Goal: Download file/media

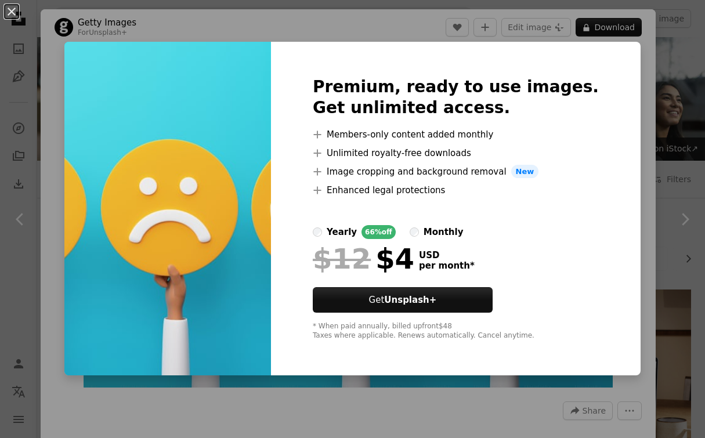
scroll to position [471, 0]
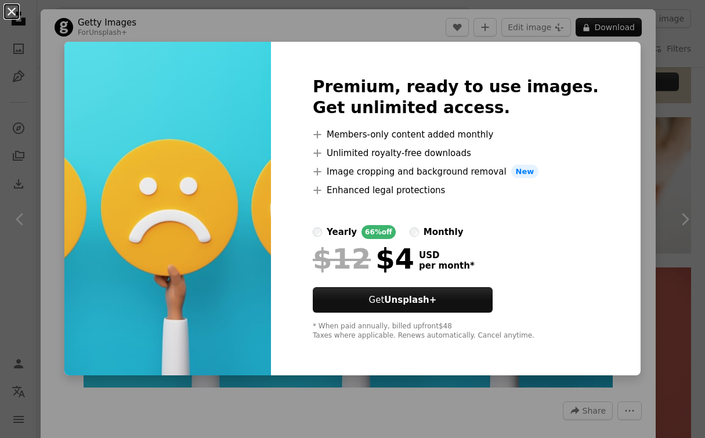
click at [8, 9] on button "An X shape" at bounding box center [12, 12] width 14 height 14
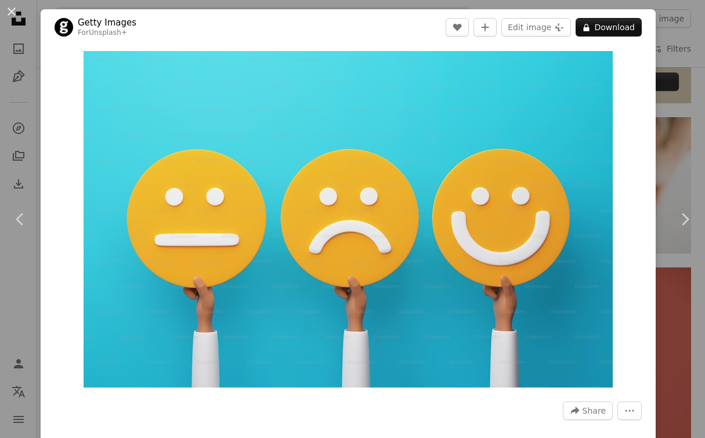
click at [27, 71] on div "An X shape Chevron left Chevron right Getty Images For Unsplash+ A heart A plus…" at bounding box center [352, 219] width 705 height 438
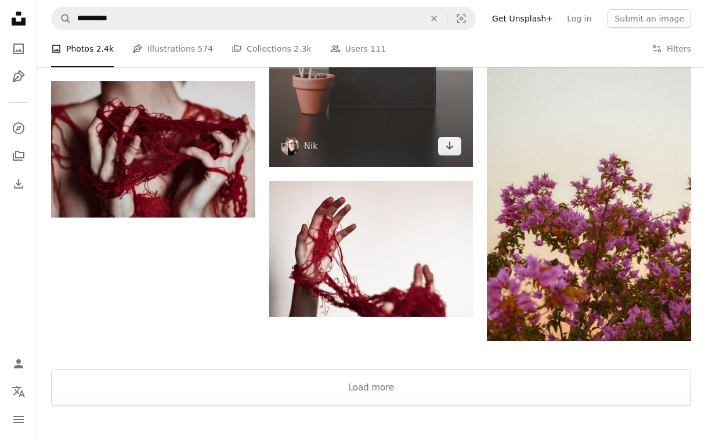
scroll to position [1393, 0]
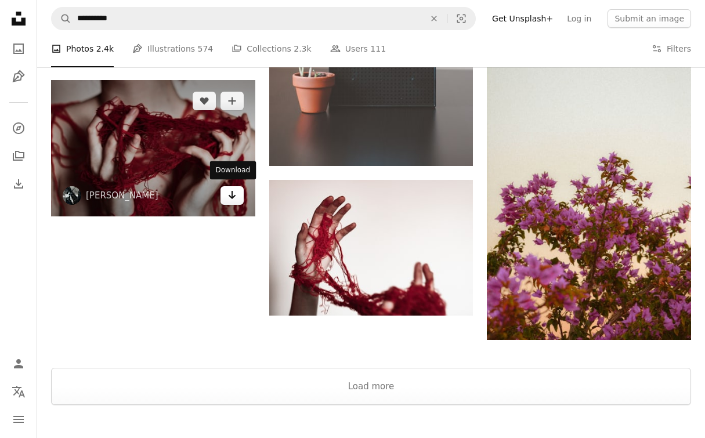
click at [229, 196] on icon "Arrow pointing down" at bounding box center [231, 195] width 9 height 14
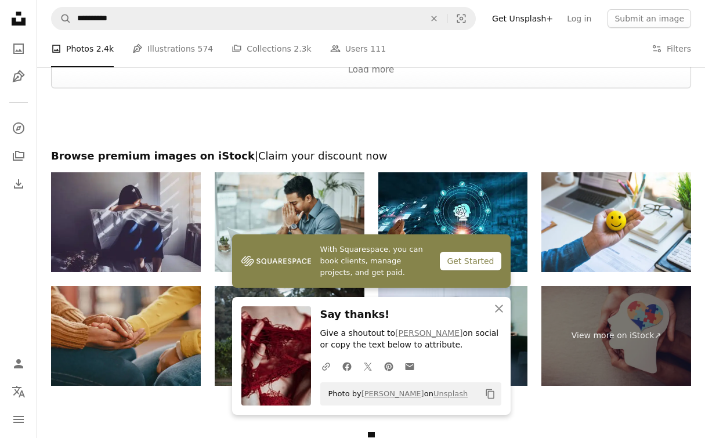
scroll to position [1726, 0]
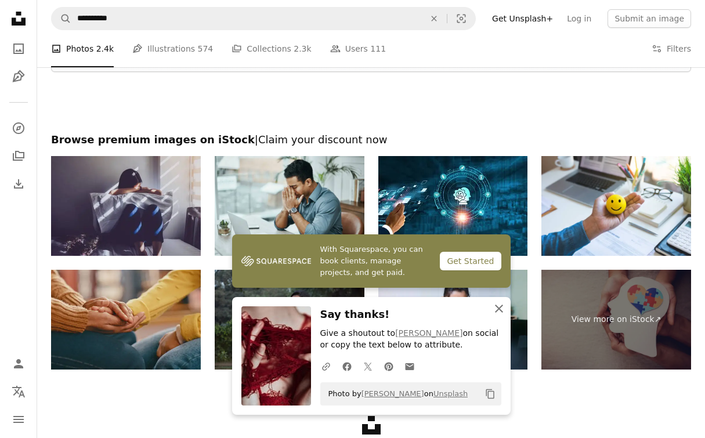
click at [496, 310] on icon "An X shape" at bounding box center [499, 309] width 14 height 14
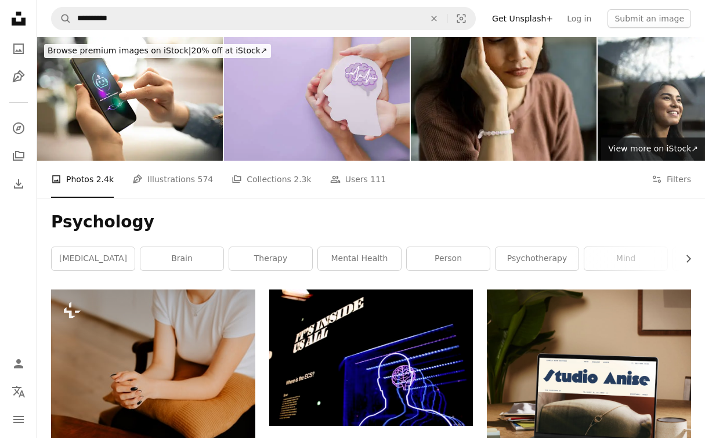
scroll to position [0, 0]
click at [362, 266] on link "mental health" at bounding box center [359, 258] width 83 height 23
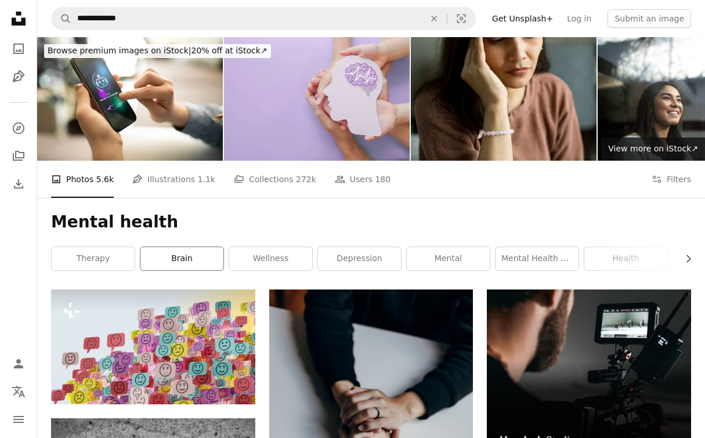
click at [172, 259] on link "brain" at bounding box center [181, 258] width 83 height 23
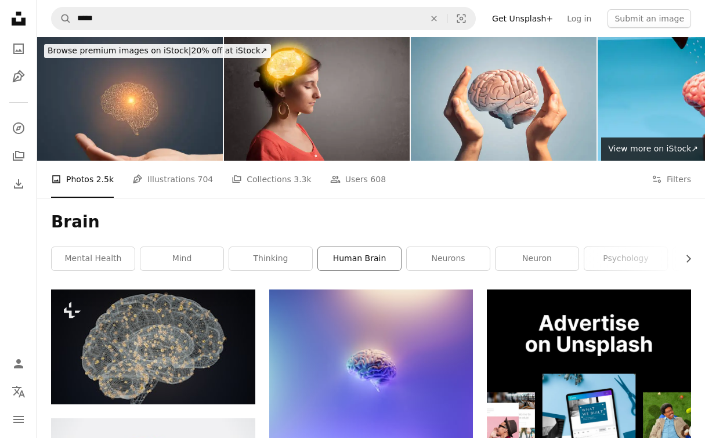
click at [339, 262] on link "human brain" at bounding box center [359, 258] width 83 height 23
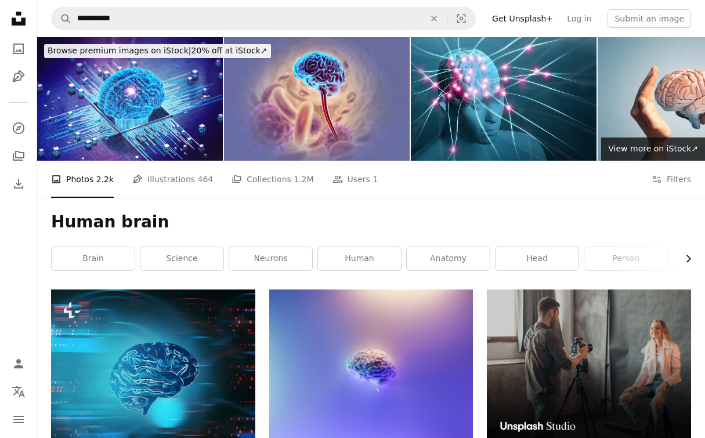
click at [689, 259] on icon "button" at bounding box center [688, 259] width 5 height 8
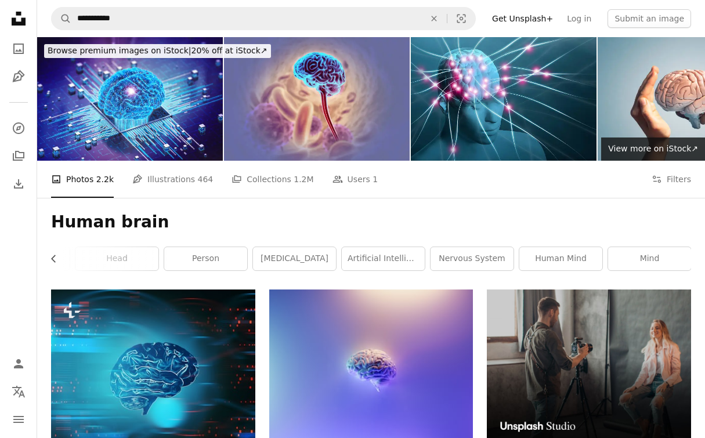
scroll to position [0, 421]
click at [689, 259] on link "mind" at bounding box center [649, 258] width 83 height 23
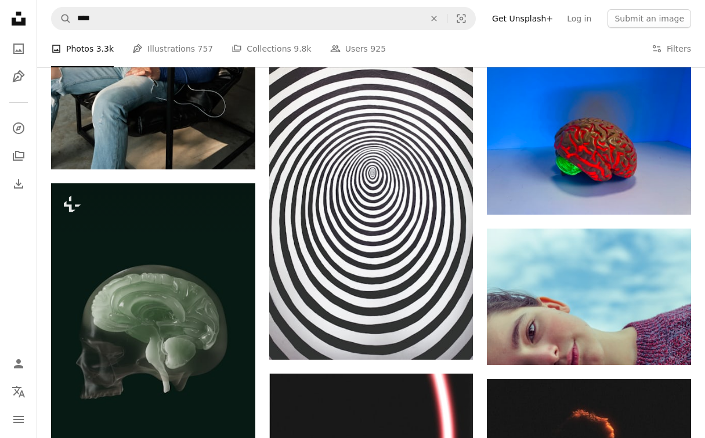
scroll to position [975, 0]
